Goal: Check status

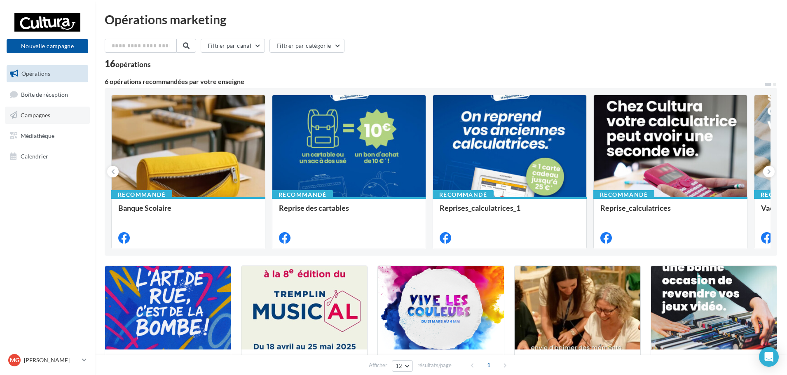
click at [55, 113] on link "Campagnes" at bounding box center [47, 115] width 85 height 17
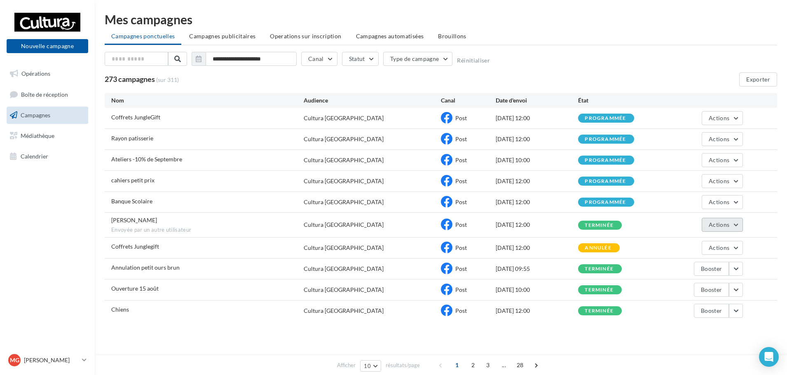
click at [730, 221] on button "Actions" at bounding box center [721, 225] width 41 height 14
click at [704, 242] on button "Voir les résultats" at bounding box center [701, 244] width 82 height 21
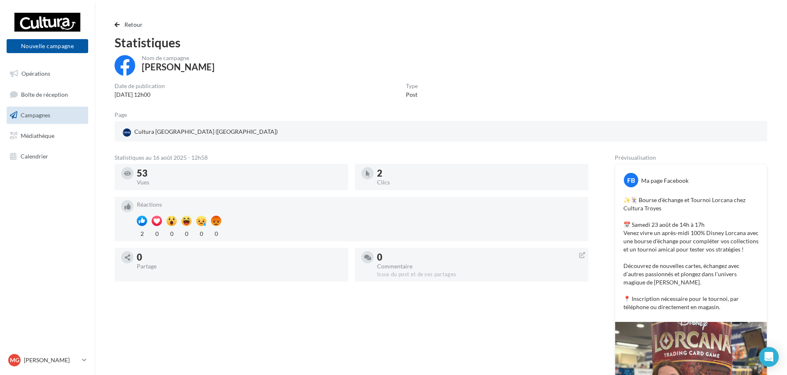
click at [49, 116] on span "Campagnes" at bounding box center [36, 115] width 30 height 7
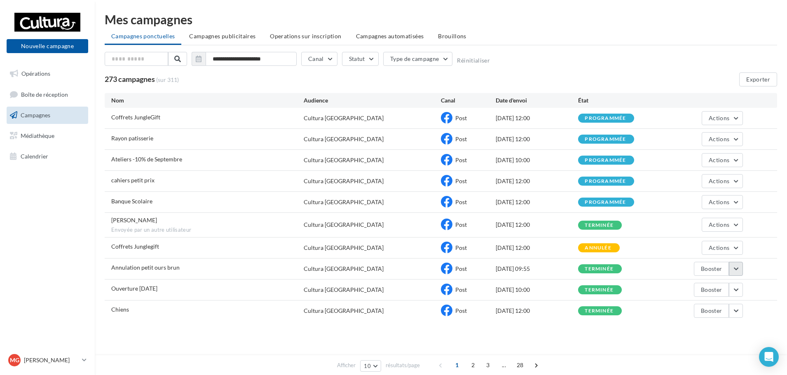
click at [736, 267] on button "button" at bounding box center [736, 269] width 14 height 14
click at [720, 286] on button "Voir les résultats" at bounding box center [701, 288] width 82 height 21
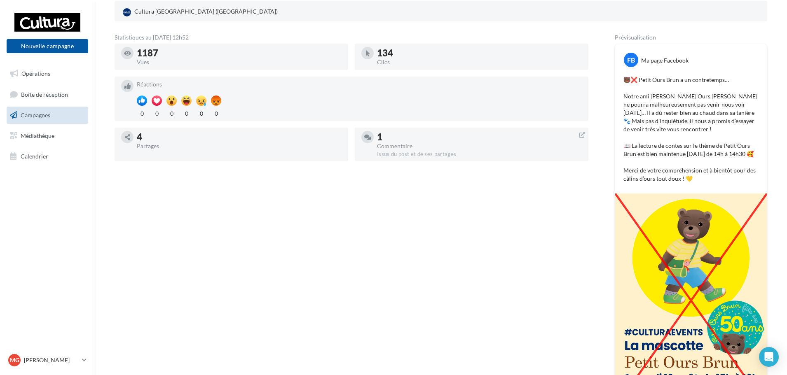
scroll to position [124, 0]
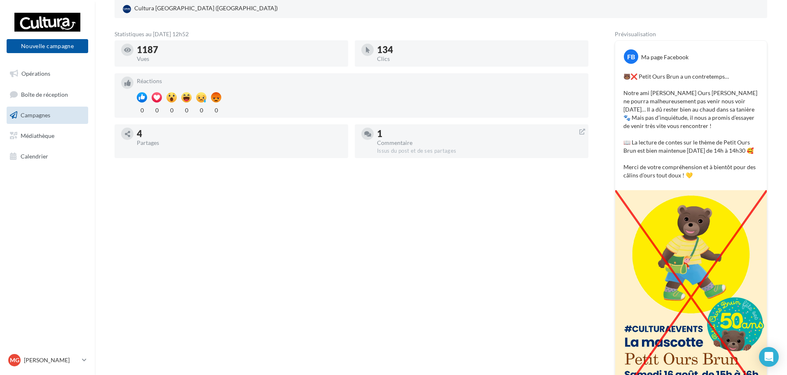
click at [59, 118] on link "Campagnes" at bounding box center [47, 115] width 85 height 17
